Goal: Task Accomplishment & Management: Manage account settings

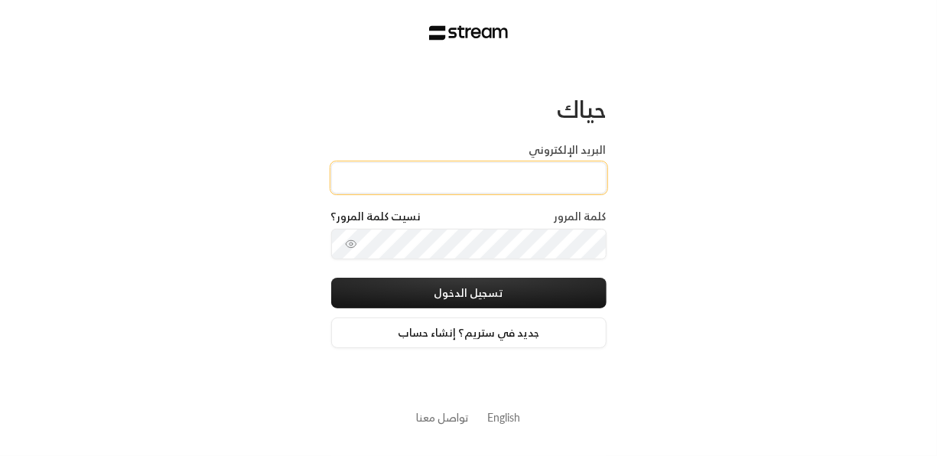
click at [473, 180] on input "البريد الإلكتروني" at bounding box center [468, 177] width 275 height 31
type input "[EMAIL_ADDRESS][DOMAIN_NAME]"
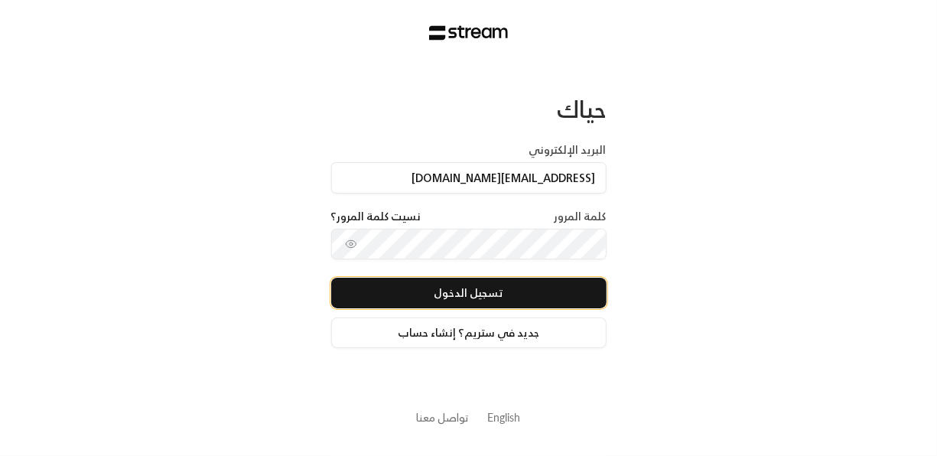
click at [527, 295] on button "تسجيل الدخول" at bounding box center [468, 293] width 275 height 31
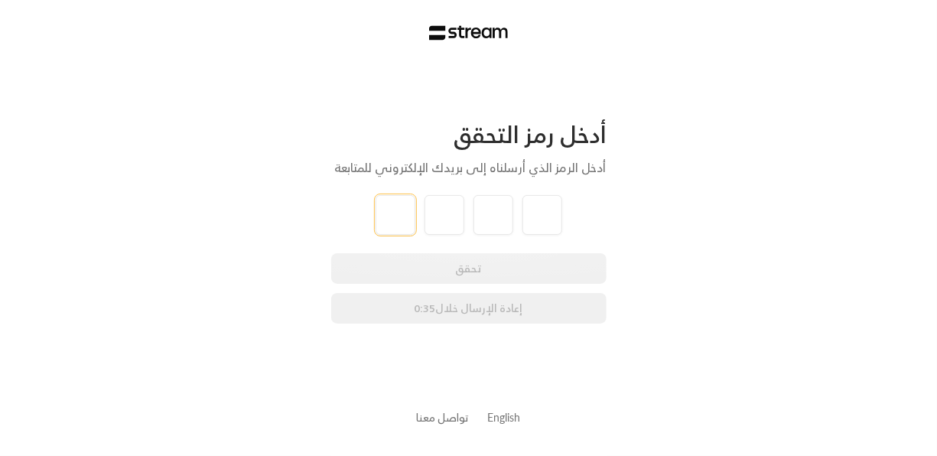
type input "3"
type input "8"
type input "1"
type input "9"
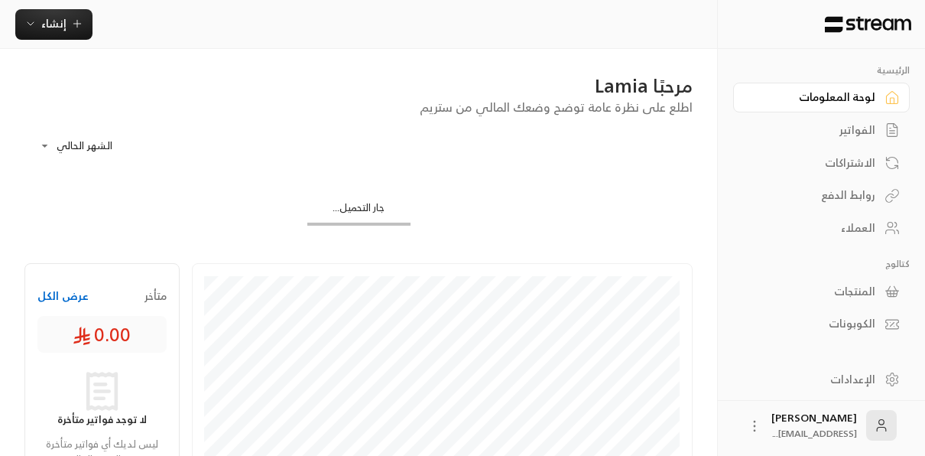
scroll to position [5, 0]
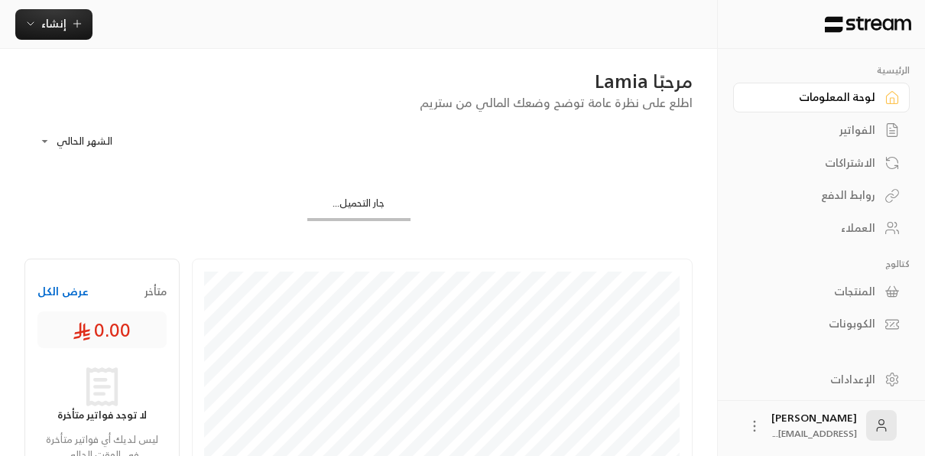
click at [862, 229] on div "العملاء" at bounding box center [814, 227] width 123 height 15
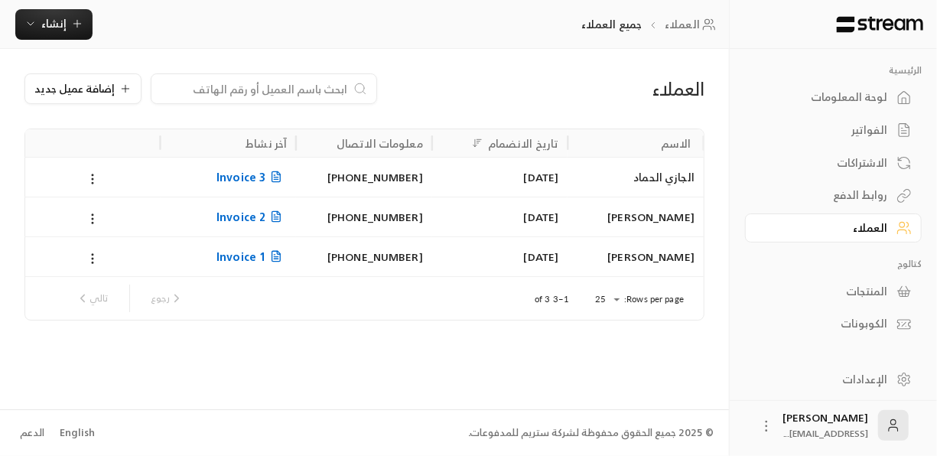
click at [278, 177] on icon at bounding box center [276, 177] width 12 height 12
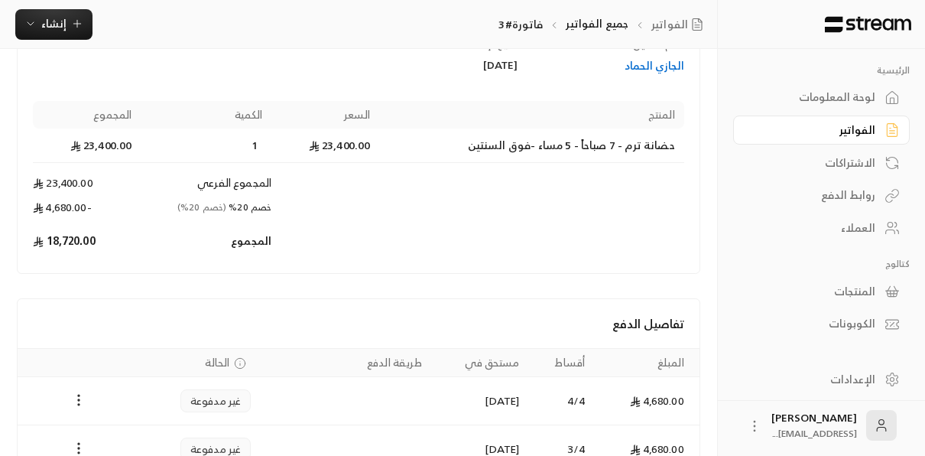
scroll to position [332, 0]
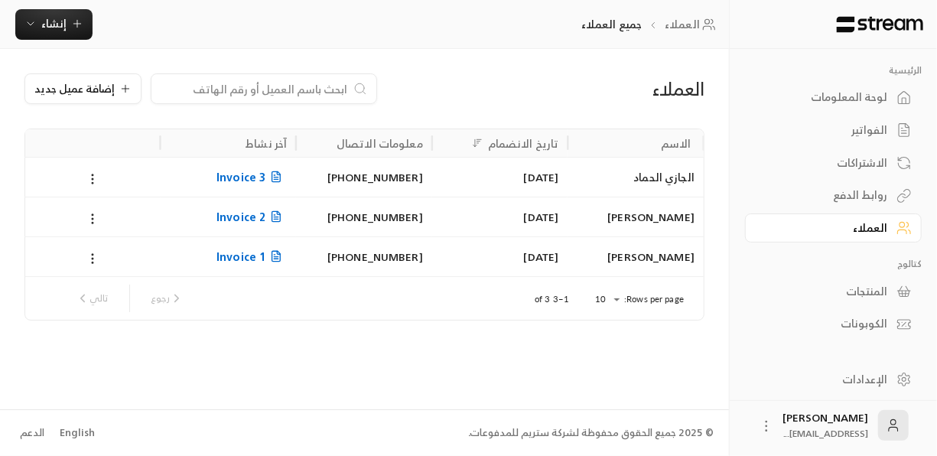
click at [235, 210] on span "Invoice 2" at bounding box center [251, 216] width 70 height 19
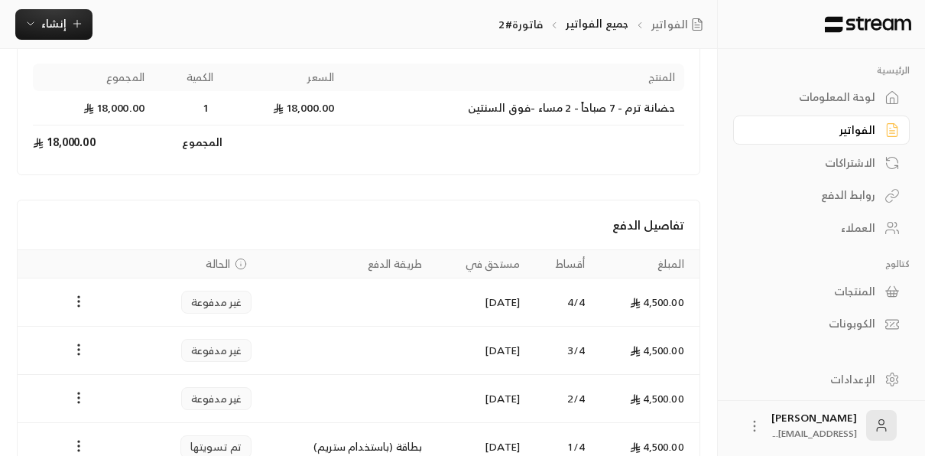
scroll to position [272, 0]
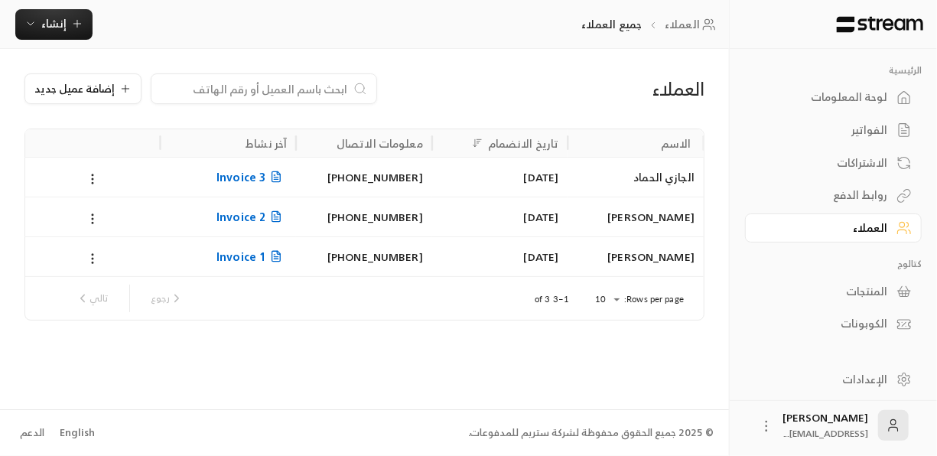
click at [281, 180] on icon at bounding box center [276, 177] width 8 height 10
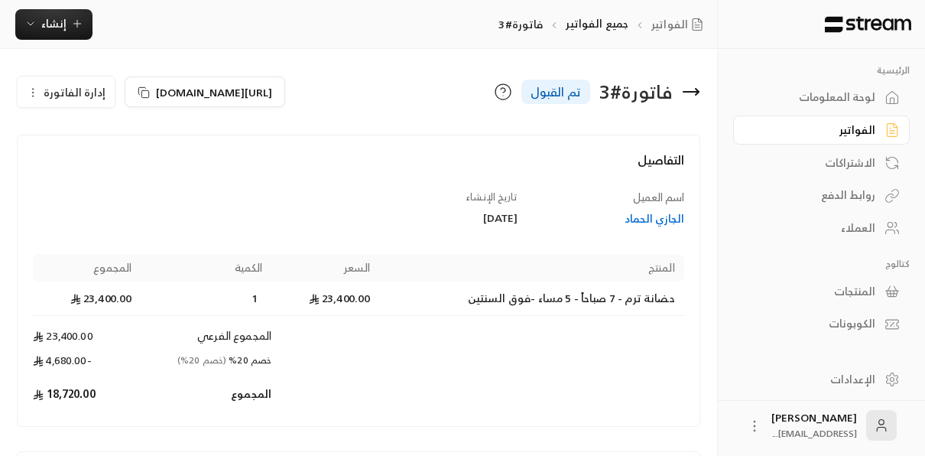
scroll to position [332, 0]
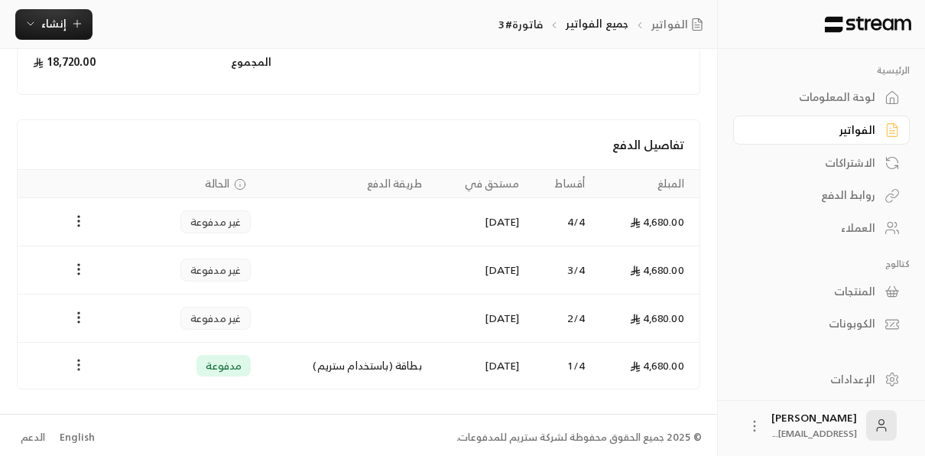
click at [80, 359] on icon "Payments" at bounding box center [78, 364] width 15 height 15
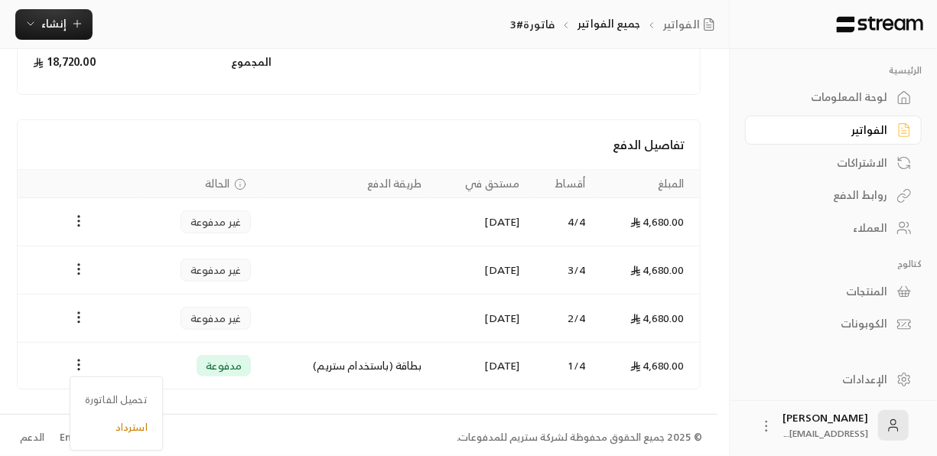
click at [123, 352] on div at bounding box center [468, 228] width 937 height 456
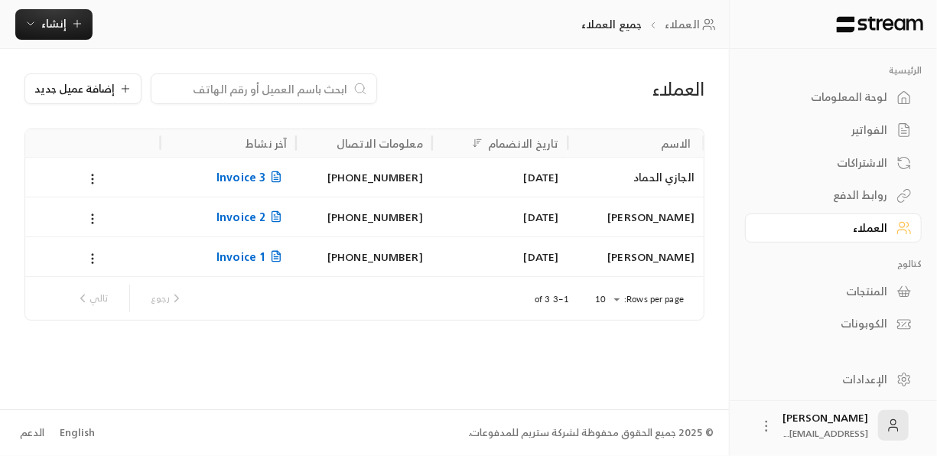
click at [356, 262] on div "[PHONE_NUMBER]" at bounding box center [364, 256] width 118 height 39
